Goal: Task Accomplishment & Management: Manage account settings

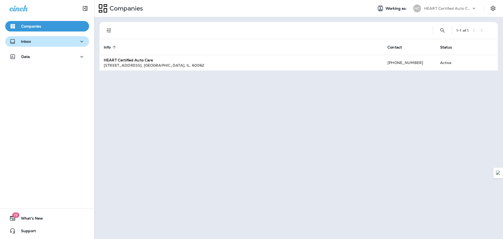
click at [29, 36] on button "Inbox" at bounding box center [47, 41] width 84 height 10
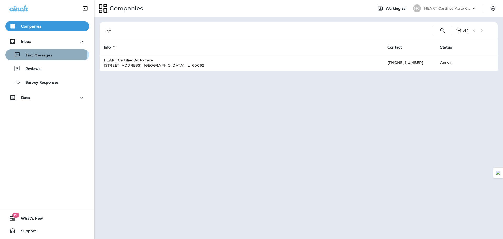
click at [40, 53] on p "Text Messages" at bounding box center [36, 55] width 32 height 5
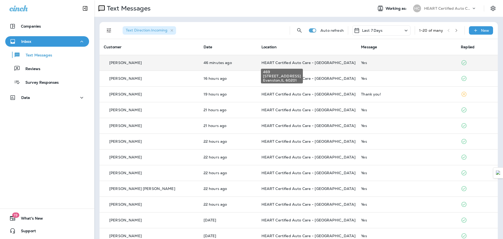
click at [290, 63] on span "HEART Certified Auto Care - [GEOGRAPHIC_DATA]" at bounding box center [308, 62] width 94 height 5
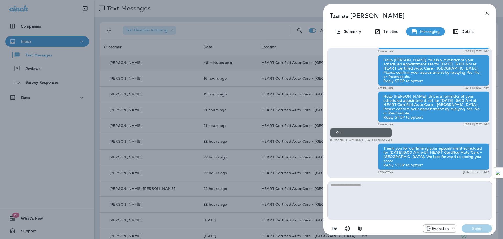
click at [485, 11] on icon "button" at bounding box center [487, 13] width 6 height 6
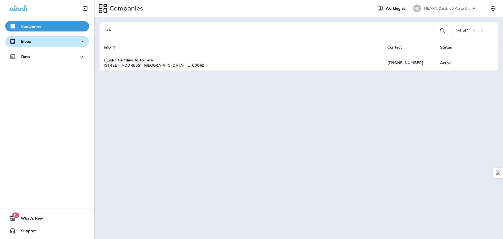
click at [31, 41] on div "Inbox" at bounding box center [46, 41] width 75 height 7
